Goal: Find specific page/section: Find specific page/section

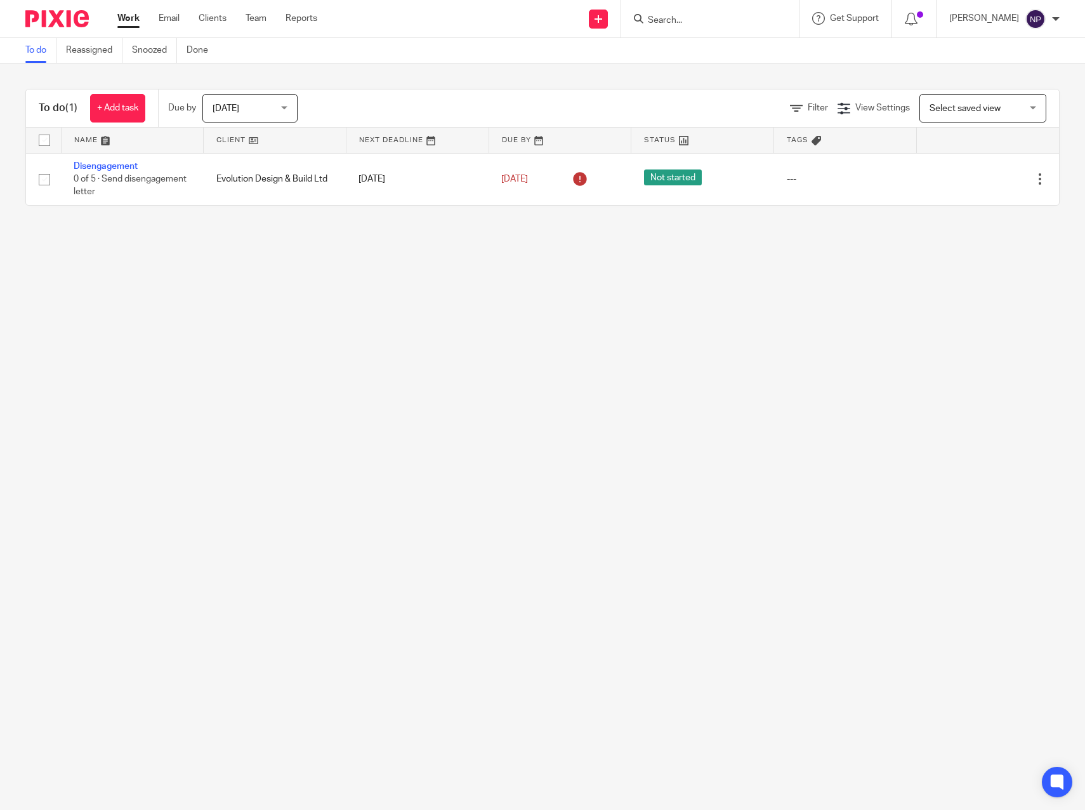
click at [681, 18] on input "Search" at bounding box center [704, 20] width 114 height 11
drag, startPoint x: 688, startPoint y: 19, endPoint x: 650, endPoint y: 13, distance: 38.6
click at [650, 13] on div "[PERSON_NAME]" at bounding box center [708, 19] width 148 height 16
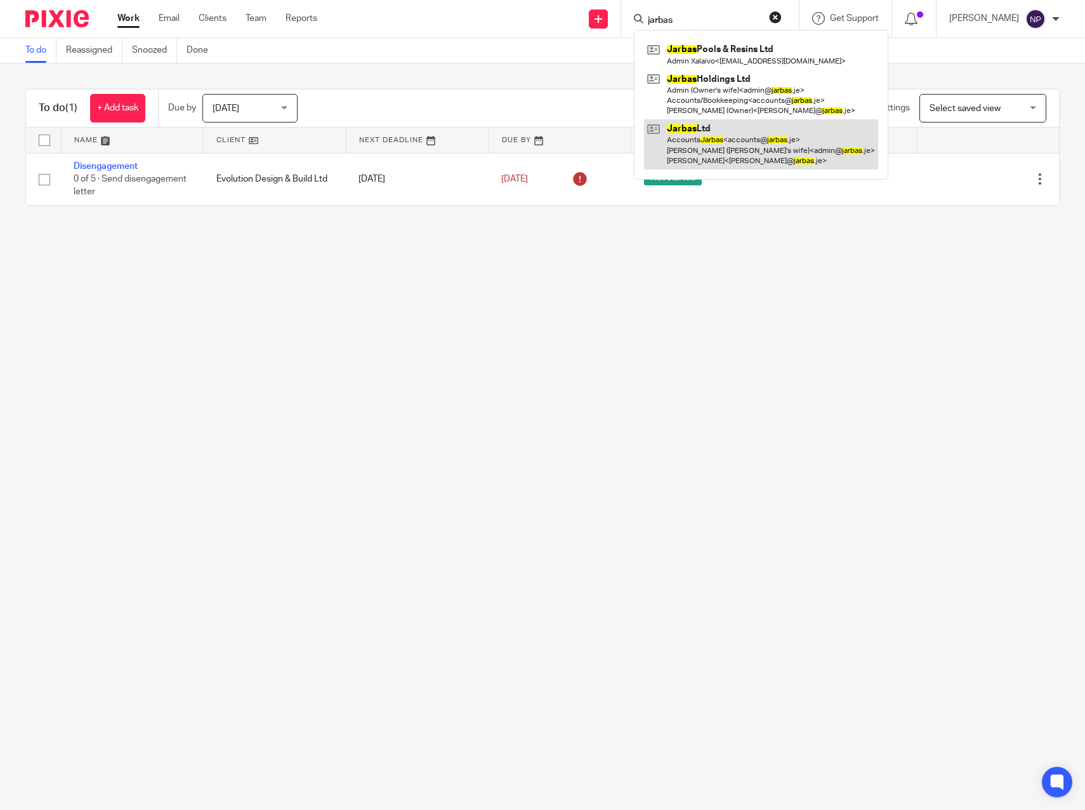
type input "jarbas"
click at [799, 154] on link at bounding box center [761, 144] width 234 height 50
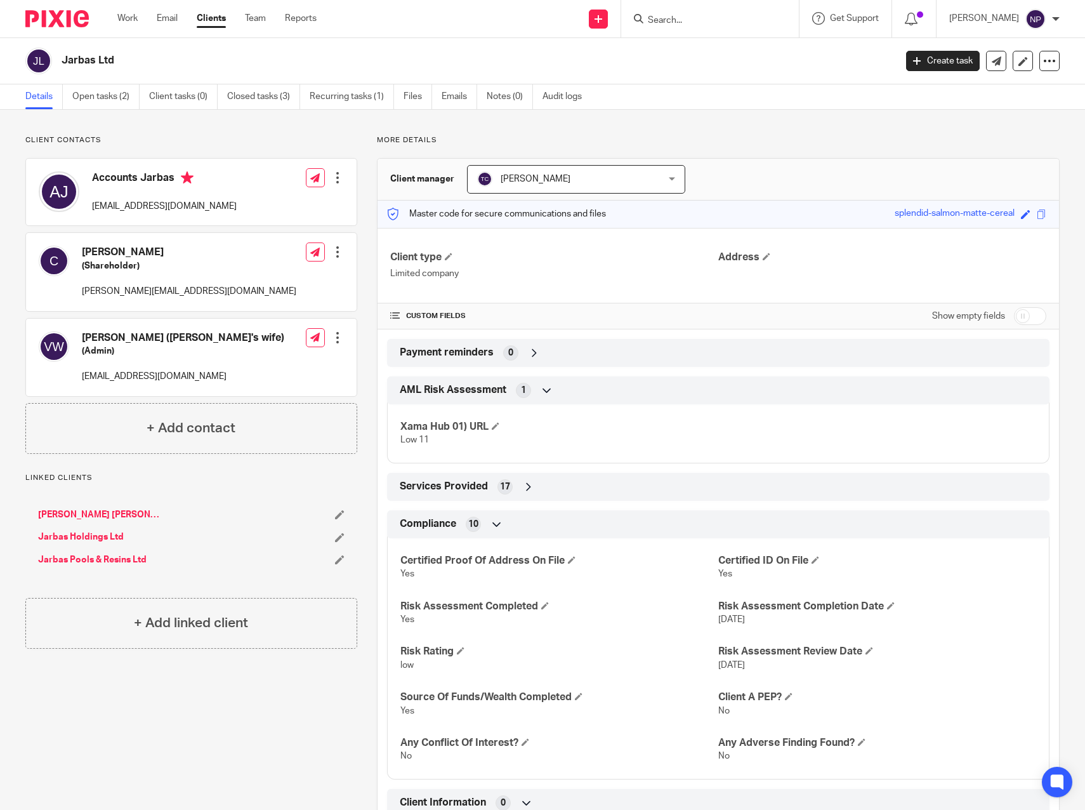
click at [200, 737] on div "Client contacts Accounts Jarbas [EMAIL_ADDRESS][DOMAIN_NAME] Edit contact Creat…" at bounding box center [181, 481] width 351 height 692
